Goal: Use online tool/utility: Utilize a website feature to perform a specific function

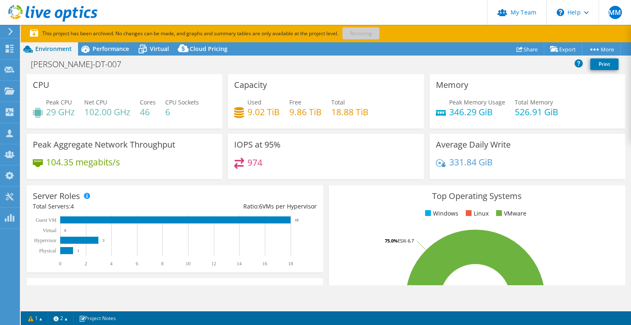
select select "USD"
click at [60, 0] on div at bounding box center [49, 14] width 98 height 28
click at [563, 46] on link "Export" at bounding box center [563, 49] width 39 height 13
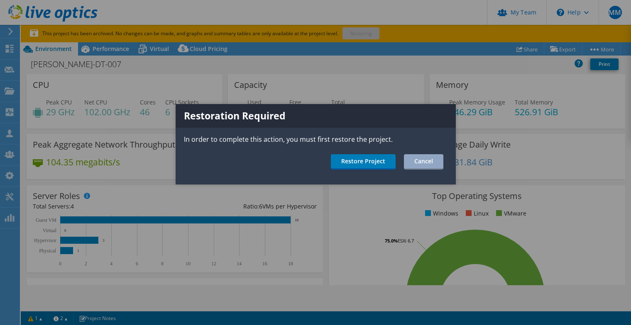
click at [335, 71] on div at bounding box center [315, 162] width 631 height 325
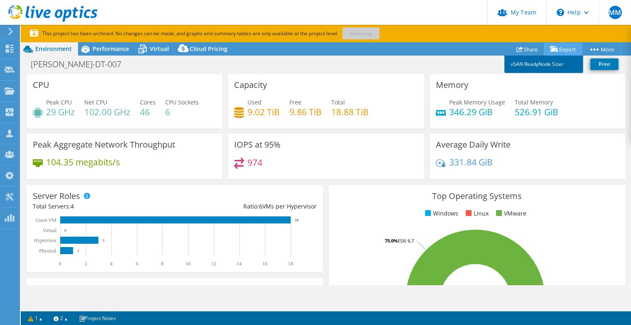
click at [539, 64] on link "vSAN ReadyNode Sizer" at bounding box center [543, 64] width 79 height 17
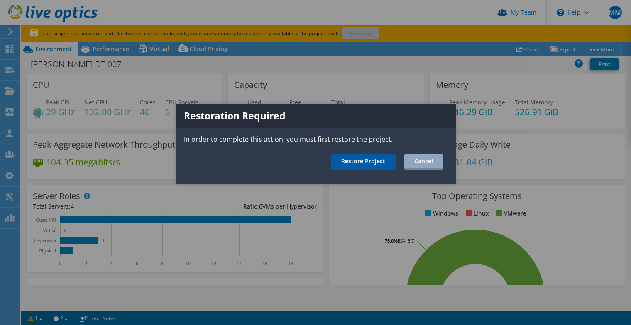
click at [361, 161] on link "Restore Project" at bounding box center [363, 161] width 65 height 15
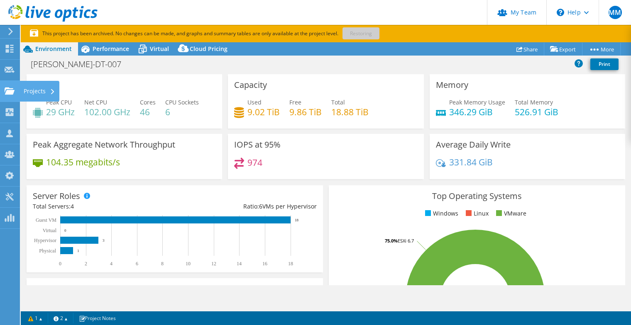
click at [33, 91] on div "Projects" at bounding box center [40, 91] width 40 height 21
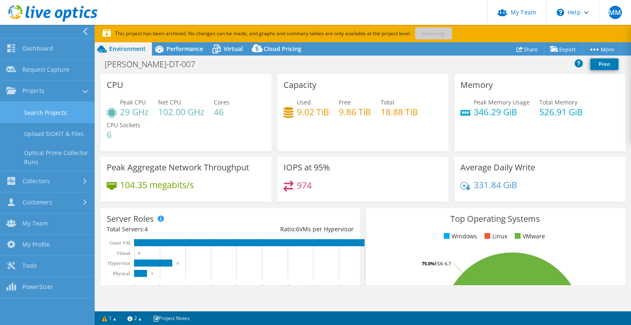
click at [49, 120] on link "Search Projects" at bounding box center [47, 112] width 95 height 21
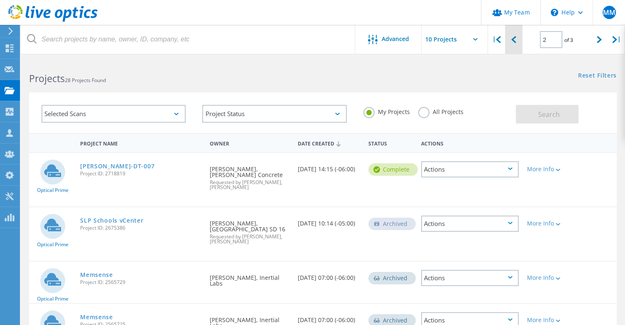
click at [514, 39] on icon at bounding box center [513, 39] width 5 height 7
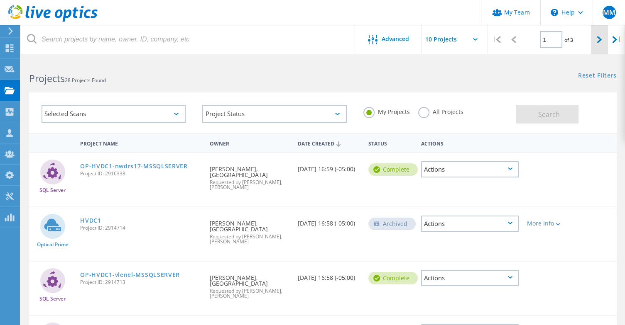
click at [598, 38] on icon at bounding box center [599, 39] width 5 height 7
type input "2"
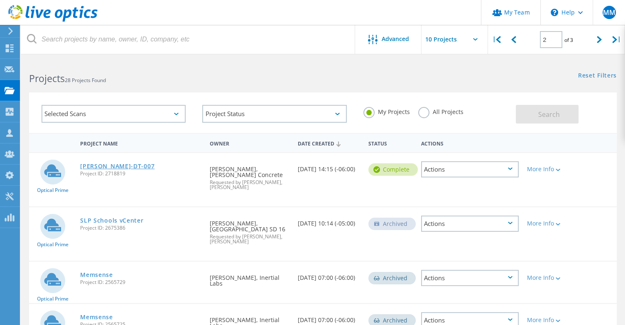
click at [103, 164] on link "[PERSON_NAME]-DT-007" at bounding box center [117, 167] width 74 height 6
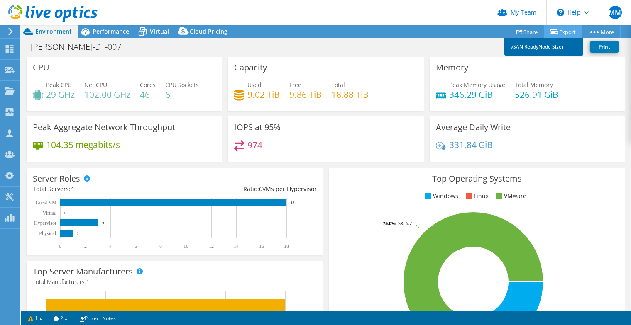
click at [548, 46] on link "vSAN ReadyNode Sizer" at bounding box center [543, 46] width 79 height 17
